Goal: Information Seeking & Learning: Learn about a topic

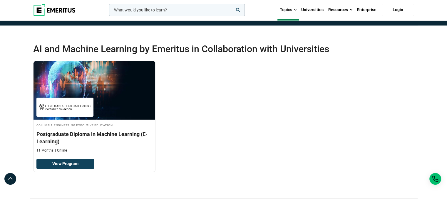
scroll to position [88, 0]
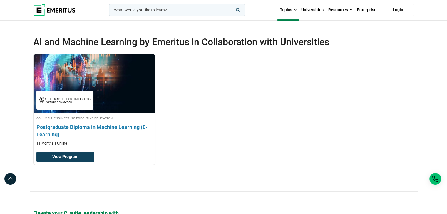
click at [106, 128] on h3 "Postgraduate Diploma in Machine Learning (E-Learning)" at bounding box center [94, 131] width 116 height 15
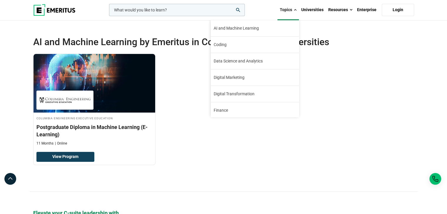
click at [291, 12] on link "Topics" at bounding box center [287, 10] width 21 height 21
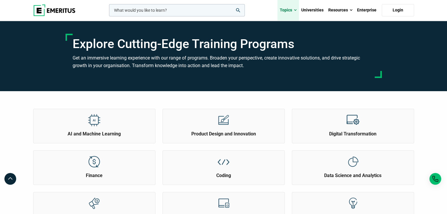
click at [291, 12] on link "Topics" at bounding box center [287, 10] width 21 height 21
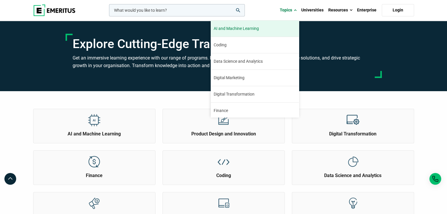
click at [256, 32] on span "AI and Machine Learning" at bounding box center [236, 29] width 45 height 6
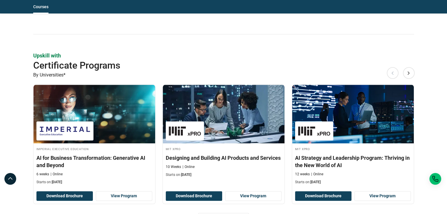
scroll to position [646, 0]
